Goal: Information Seeking & Learning: Learn about a topic

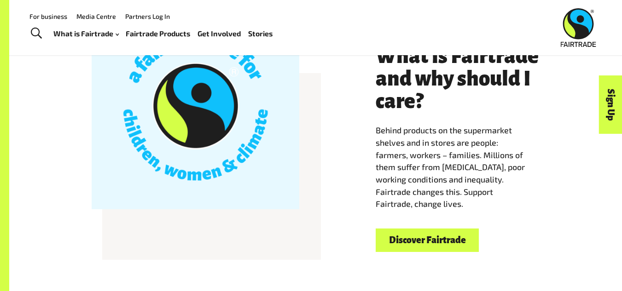
scroll to position [248, 0]
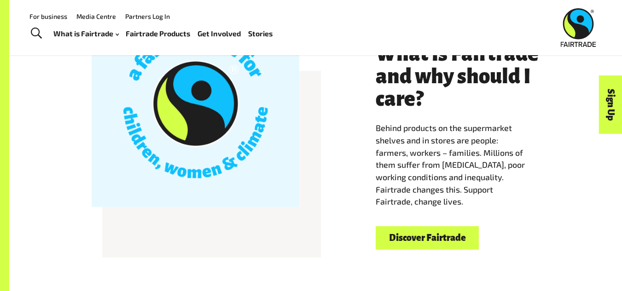
click at [419, 241] on link "Discover Fairtrade" at bounding box center [427, 238] width 103 height 23
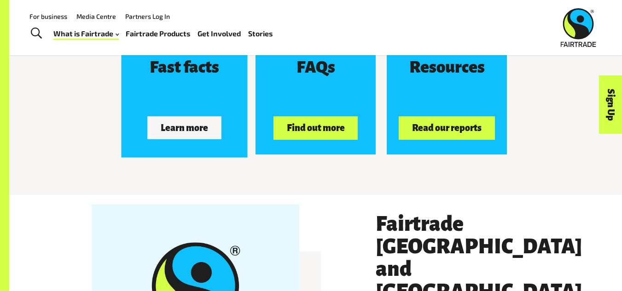
scroll to position [1427, 0]
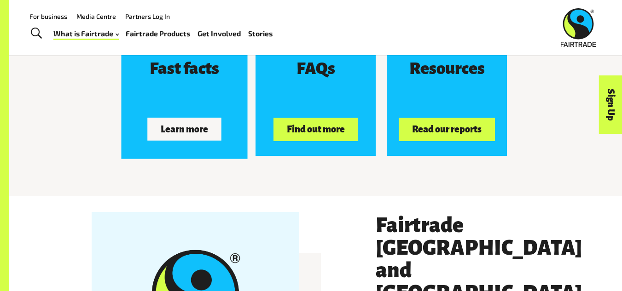
click at [188, 137] on button "Learn more" at bounding box center [185, 129] width 74 height 23
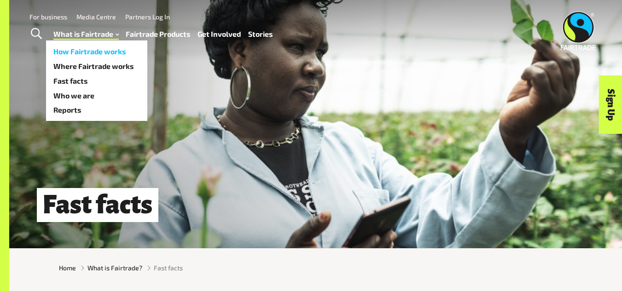
click at [98, 54] on link "How Fairtrade works" at bounding box center [96, 51] width 101 height 15
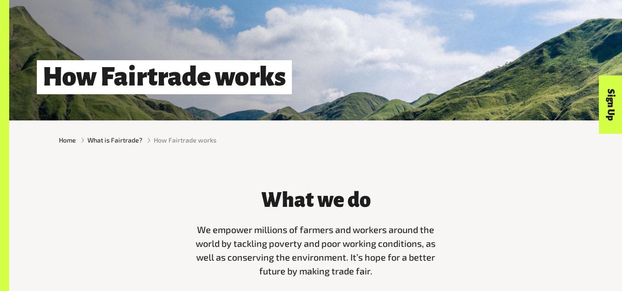
scroll to position [130, 0]
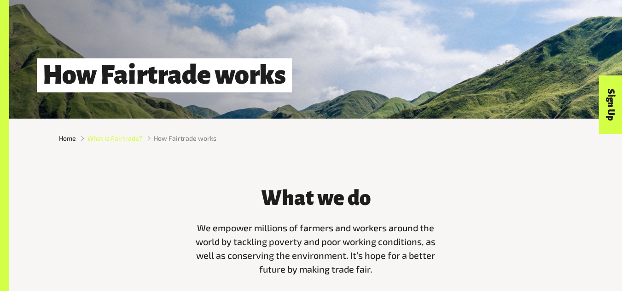
click at [112, 143] on span "What is Fairtrade?" at bounding box center [114, 139] width 55 height 10
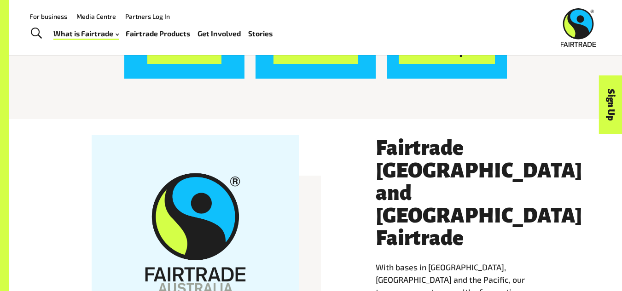
scroll to position [1409, 0]
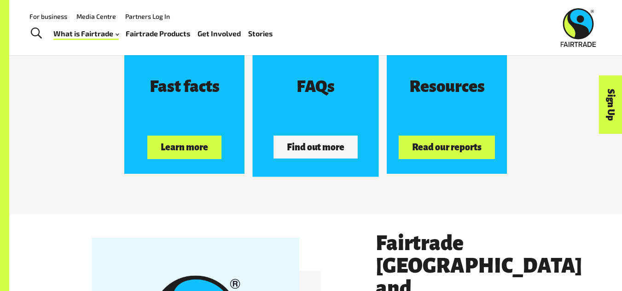
click at [309, 151] on button "Find out more" at bounding box center [316, 147] width 84 height 23
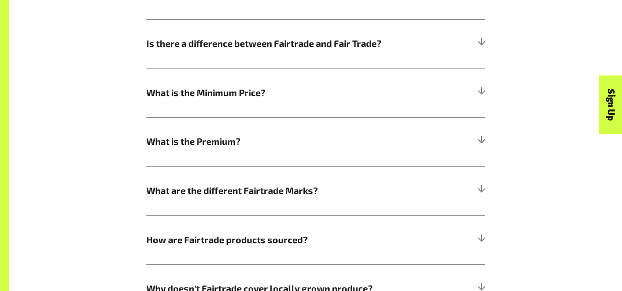
scroll to position [540, 0]
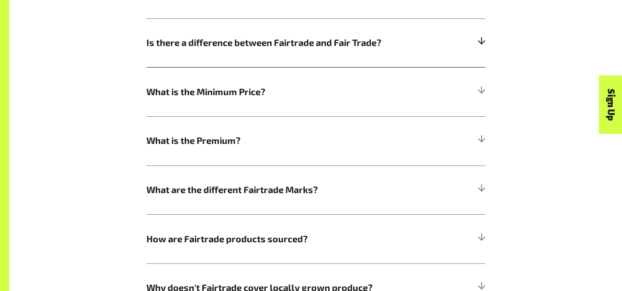
click at [364, 64] on h5 "Is there a difference between Fairtrade and Fair Trade?" at bounding box center [315, 42] width 339 height 49
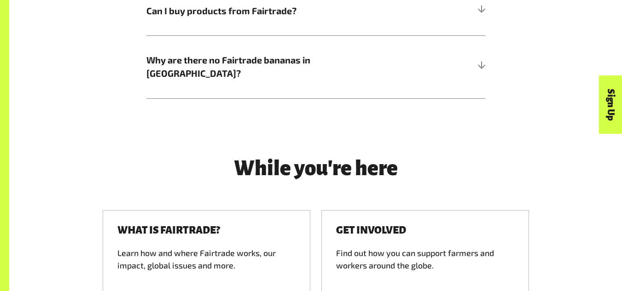
scroll to position [1279, 0]
click at [459, 69] on h5 "Why are there no Fairtrade bananas in [GEOGRAPHIC_DATA]?" at bounding box center [315, 67] width 339 height 63
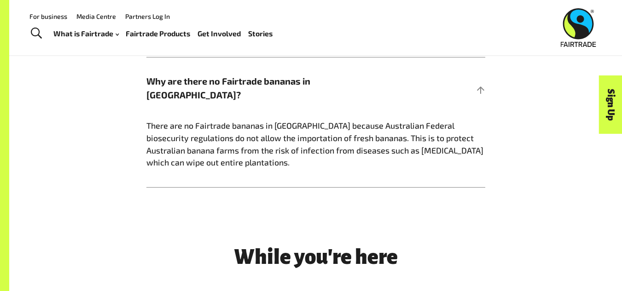
scroll to position [1049, 0]
